Goal: Check status

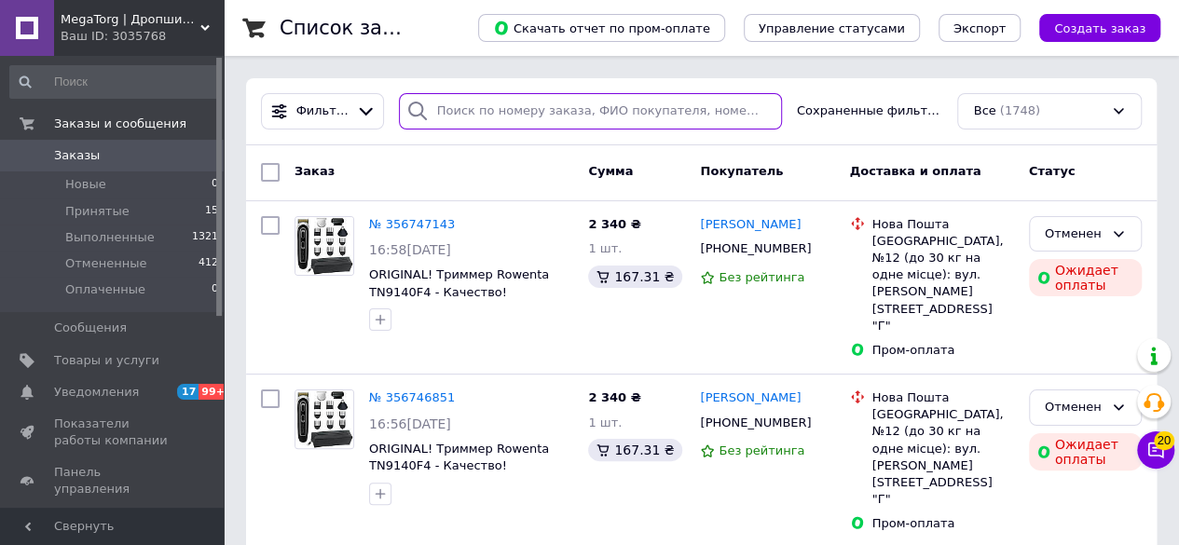
click at [483, 105] on input "search" at bounding box center [590, 111] width 383 height 36
paste input "355220088"
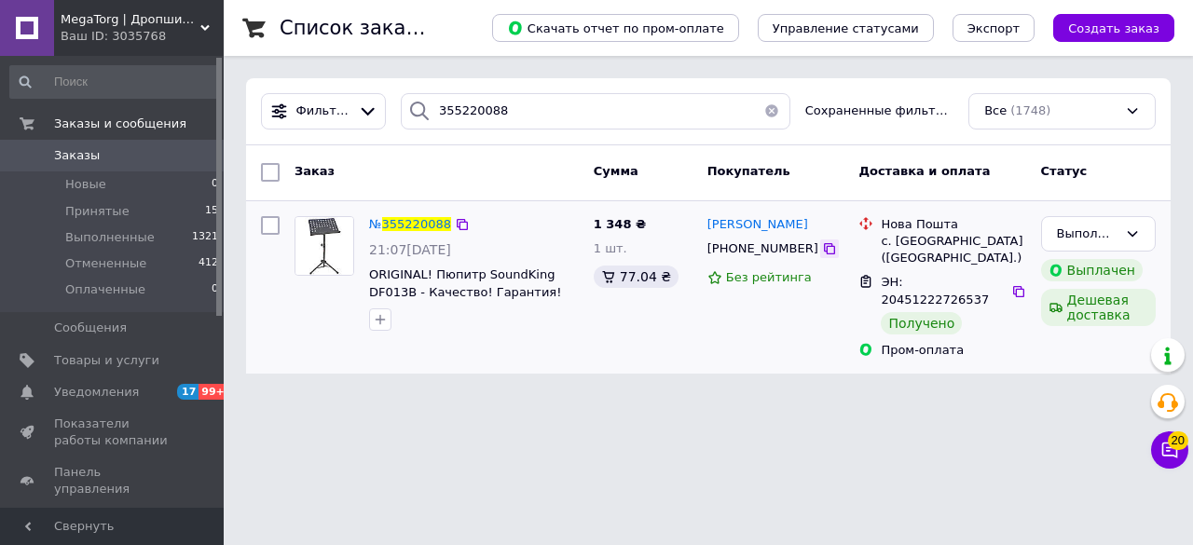
click at [824, 254] on icon at bounding box center [829, 248] width 11 height 11
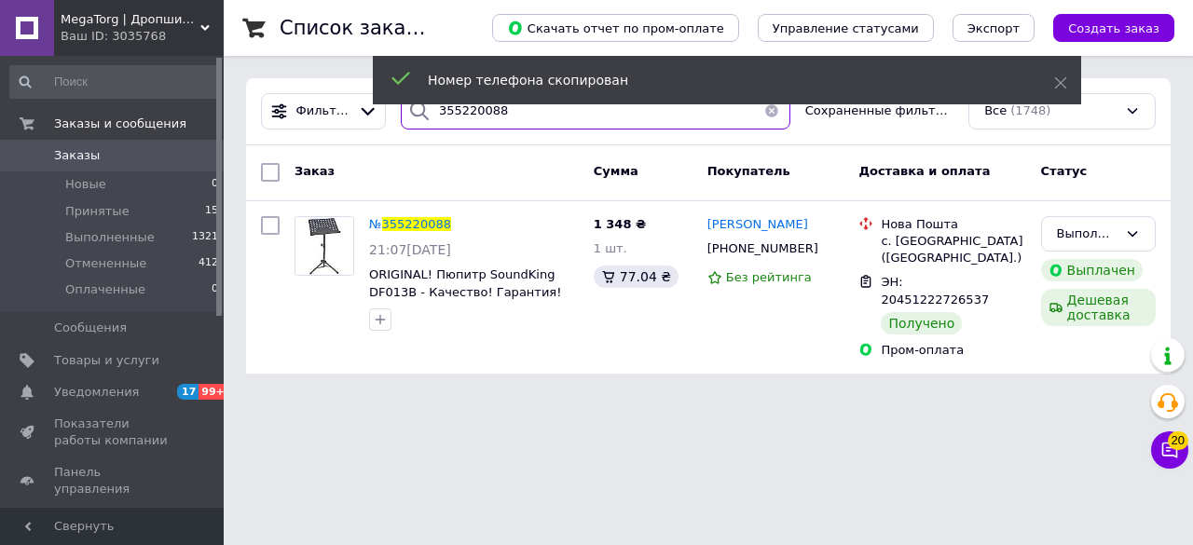
click at [438, 117] on input "355220088" at bounding box center [596, 111] width 390 height 36
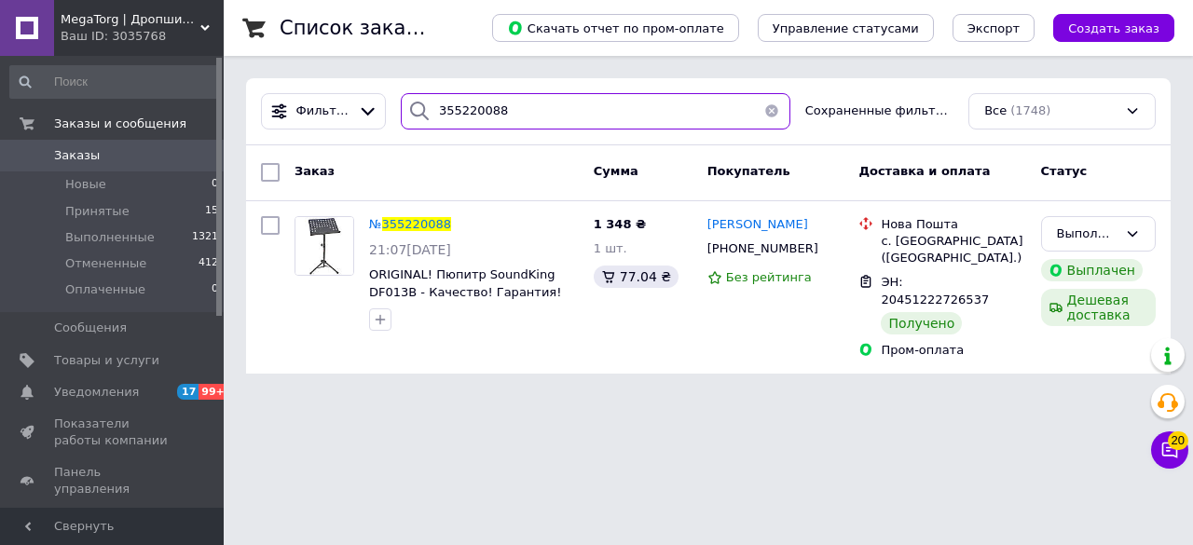
type input "3"
type input "[PHONE_NUMBER]"
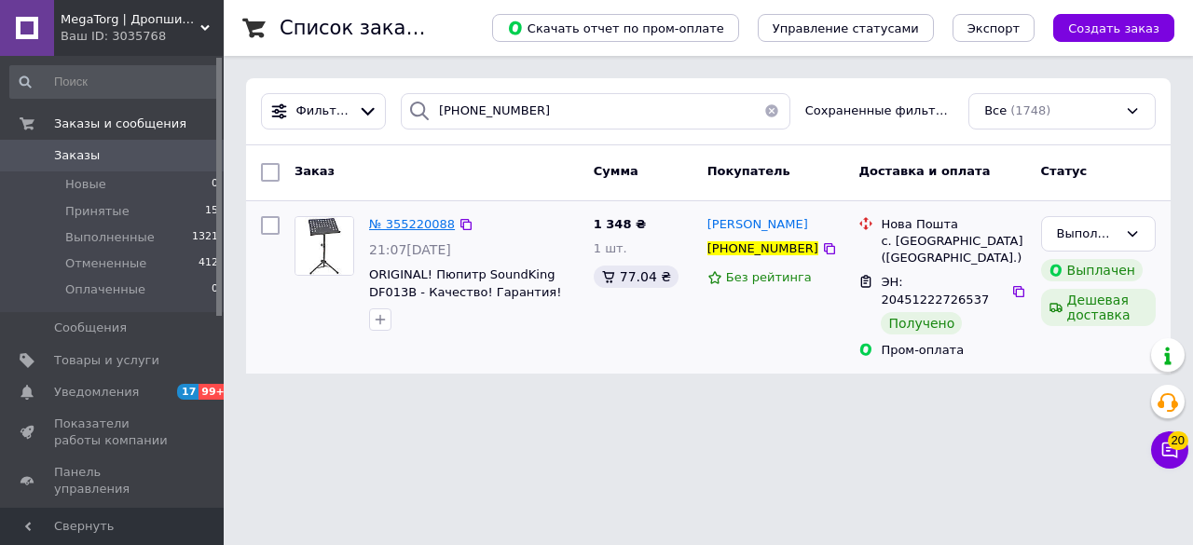
click at [392, 225] on span "№ 355220088" at bounding box center [412, 224] width 86 height 14
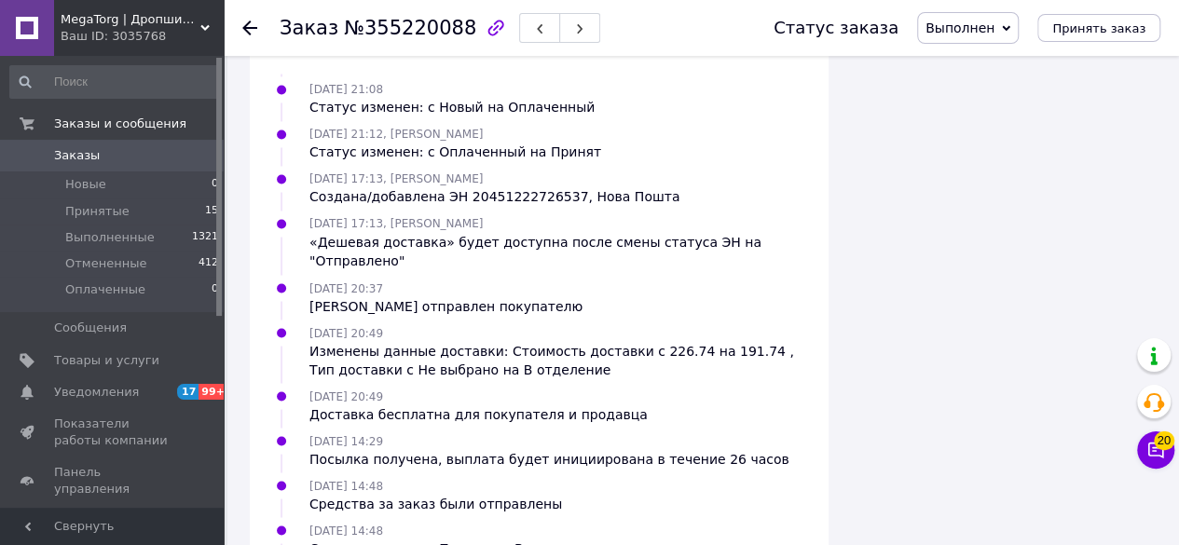
scroll to position [1553, 0]
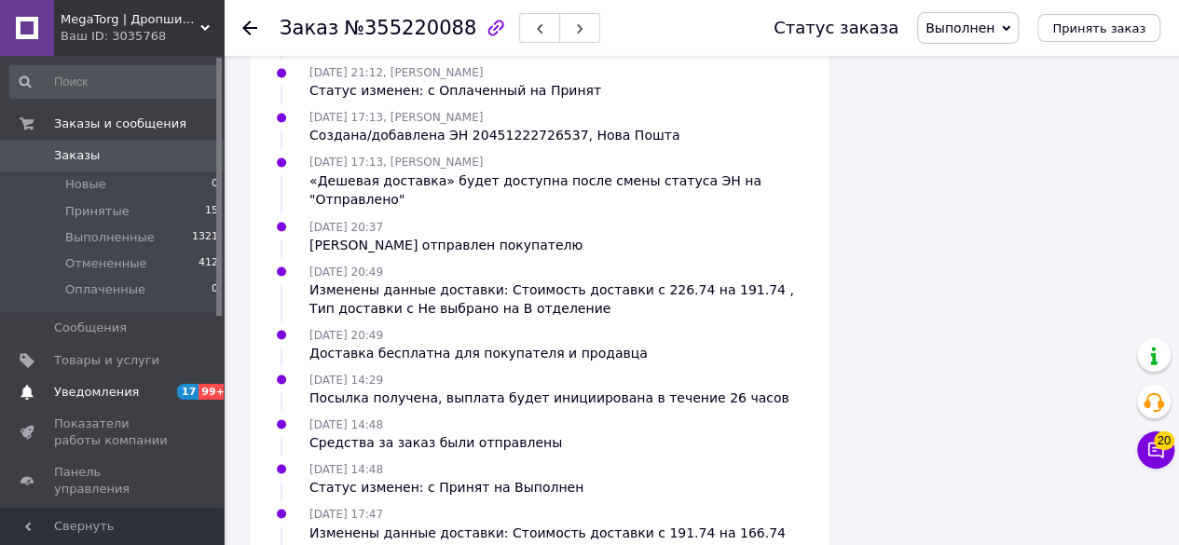
click at [97, 401] on link "Уведомления 17 99+" at bounding box center [114, 393] width 229 height 32
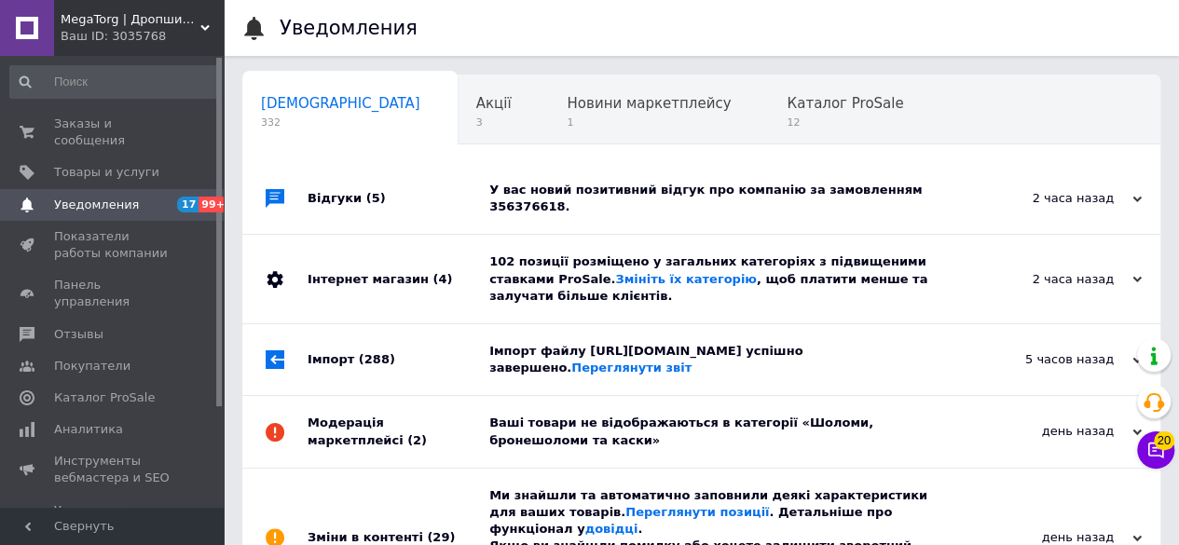
scroll to position [0, 6]
click at [768, 189] on div "У вас новий позитивний відгук про компанію за замовленням 356376618." at bounding box center [722, 199] width 466 height 34
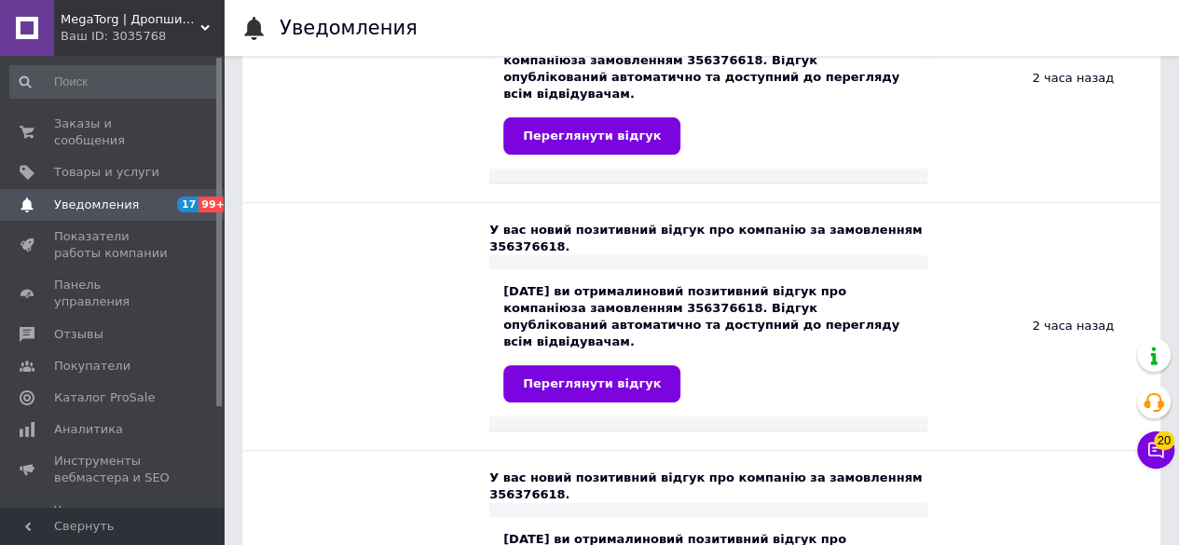
scroll to position [373, 0]
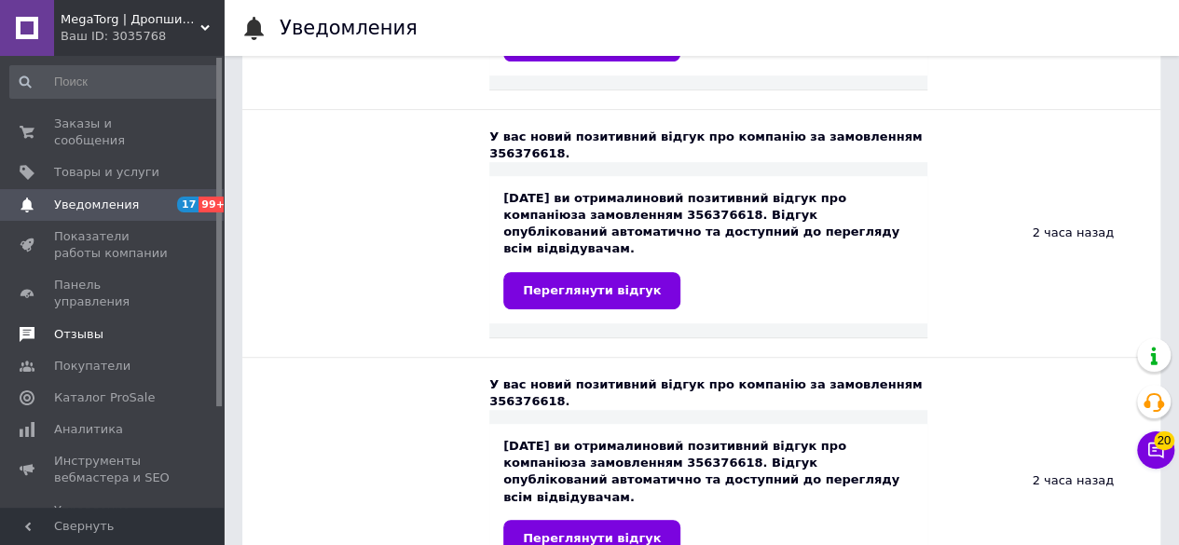
click at [51, 319] on link "Отзывы" at bounding box center [114, 335] width 229 height 32
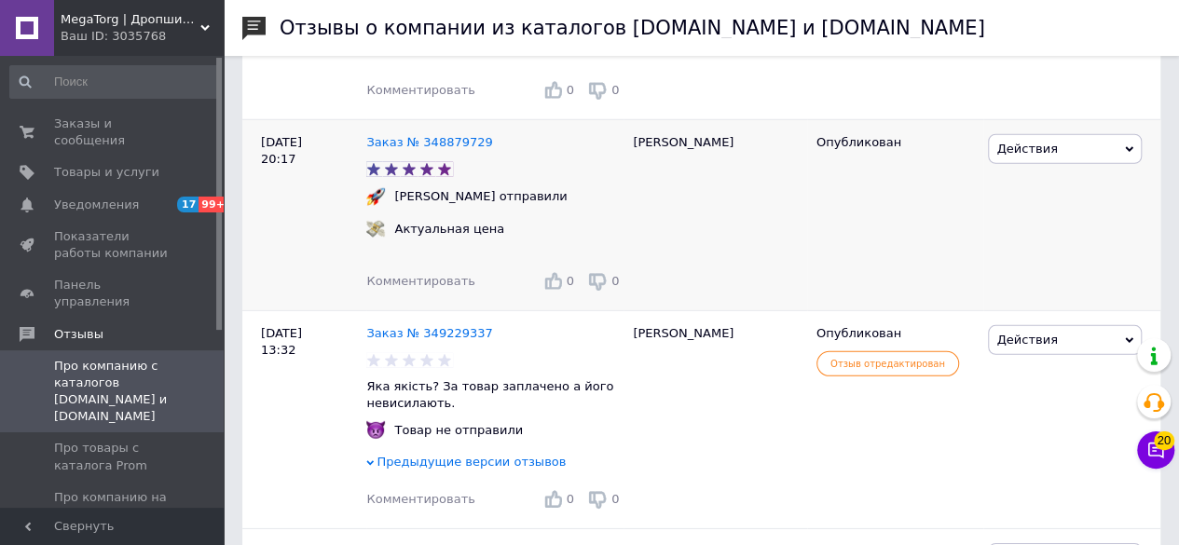
scroll to position [2796, 0]
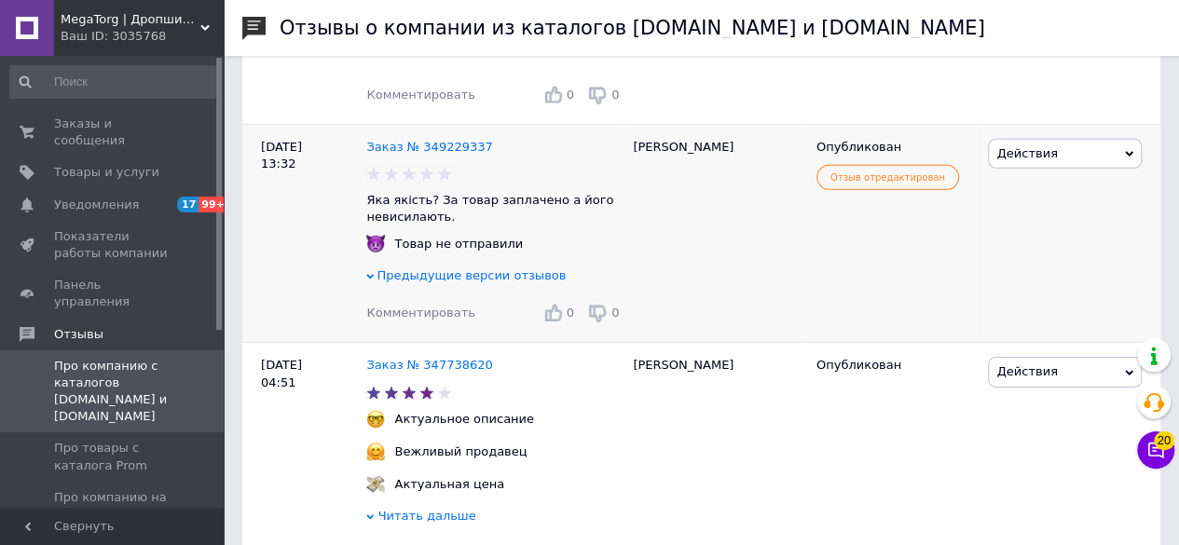
click at [527, 282] on span "Предыдущие версии отзывов" at bounding box center [471, 275] width 189 height 14
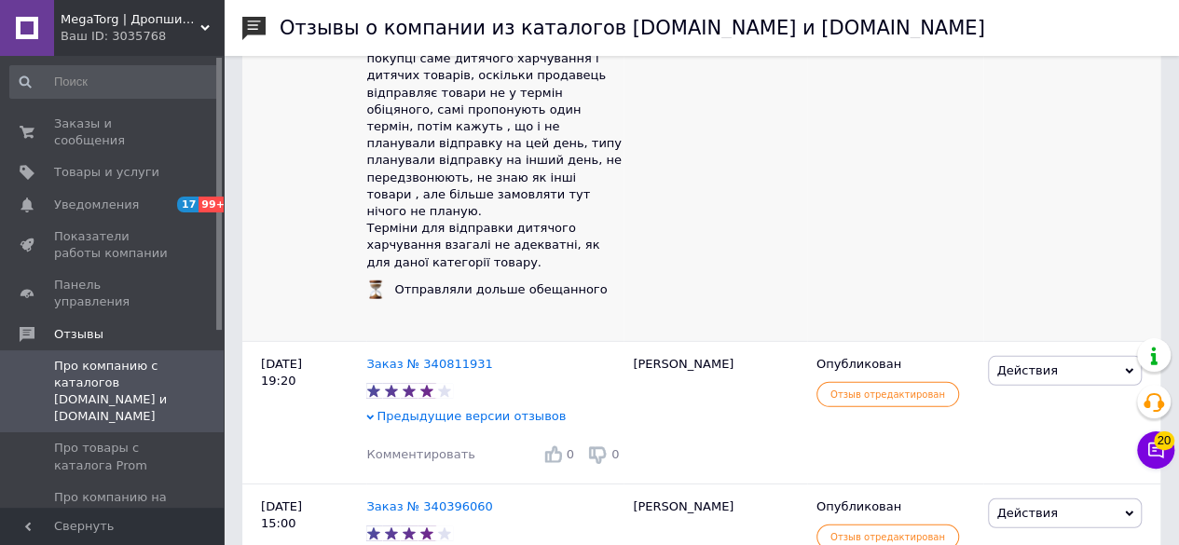
scroll to position [6152, 0]
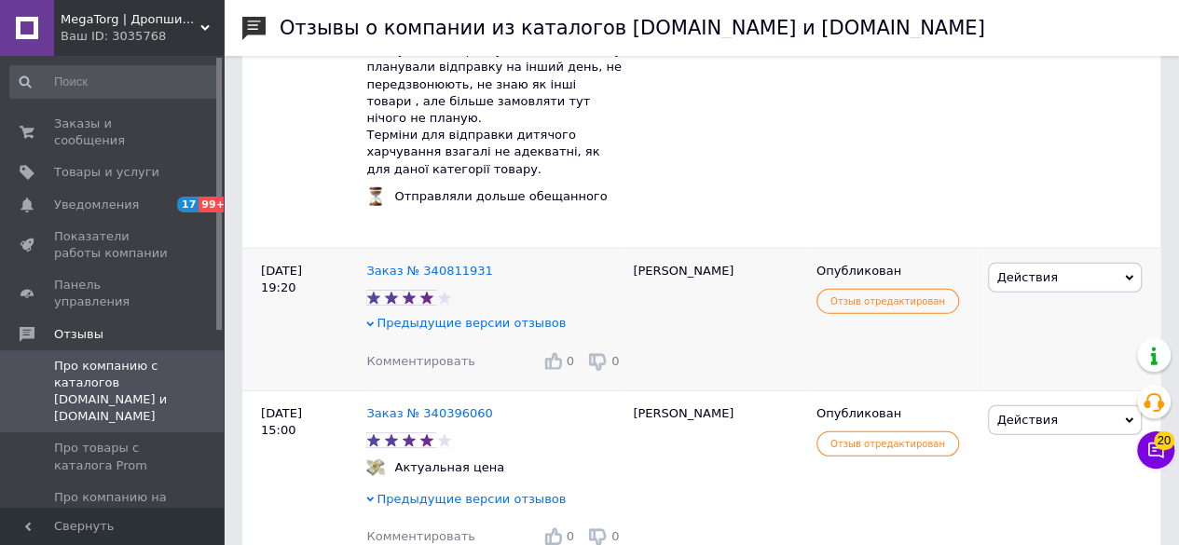
click at [468, 330] on span "Предыдущие версии отзывов" at bounding box center [471, 323] width 189 height 14
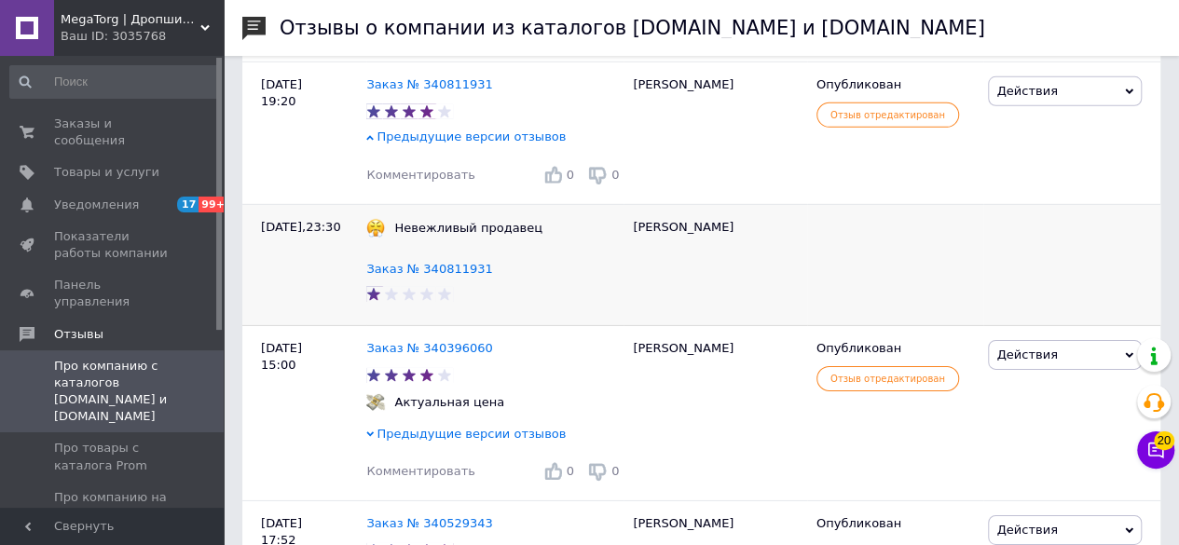
scroll to position [6432, 0]
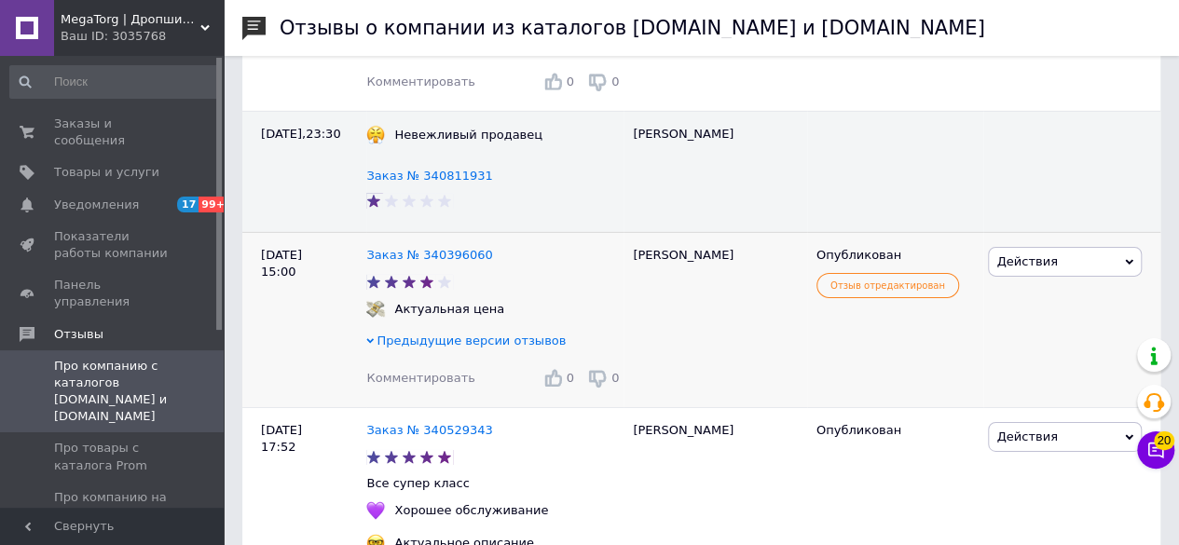
click at [460, 348] on span "Предыдущие версии отзывов" at bounding box center [471, 341] width 189 height 14
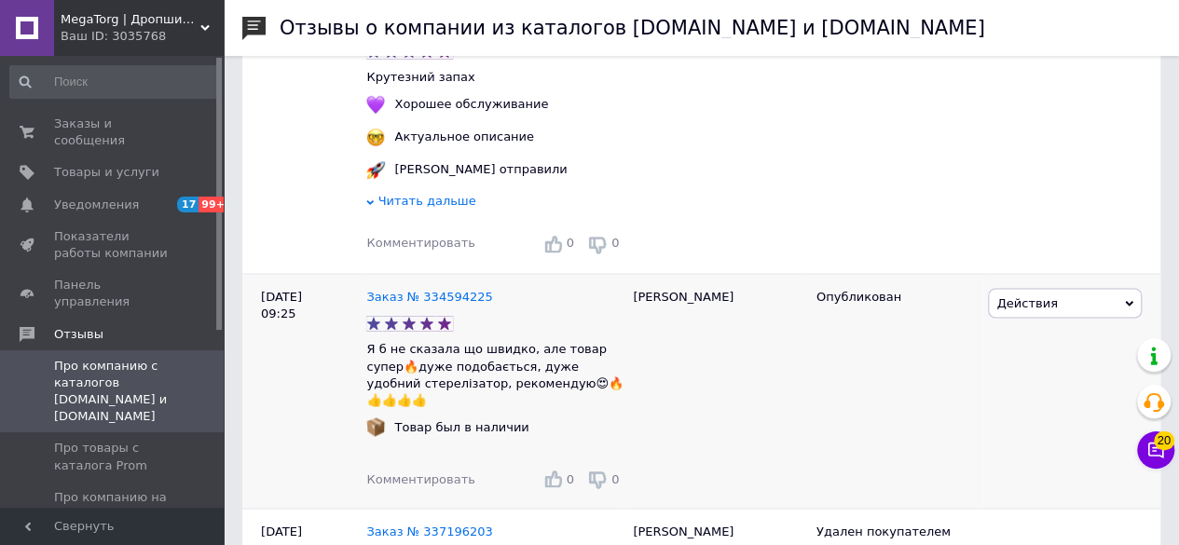
scroll to position [8855, 0]
